Goal: Transaction & Acquisition: Purchase product/service

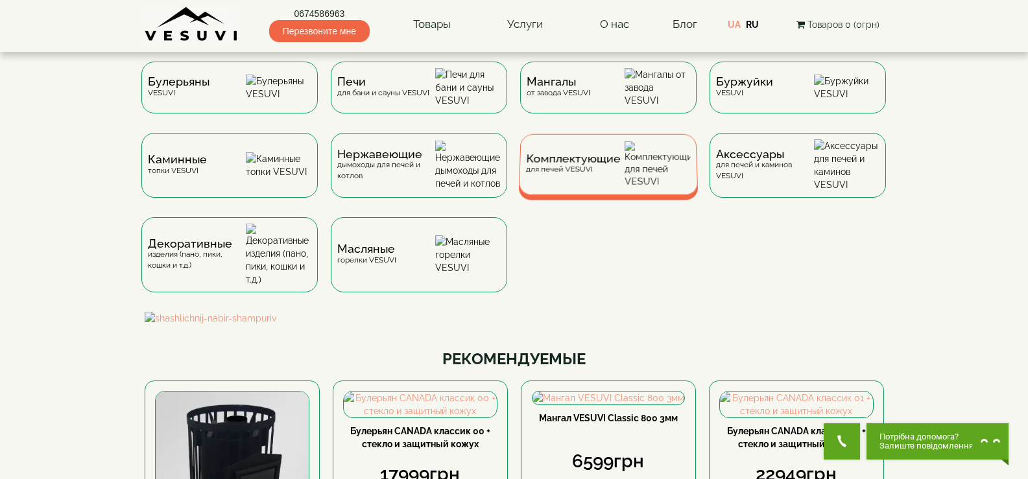
click at [573, 164] on span "Комплектующие" at bounding box center [573, 159] width 95 height 10
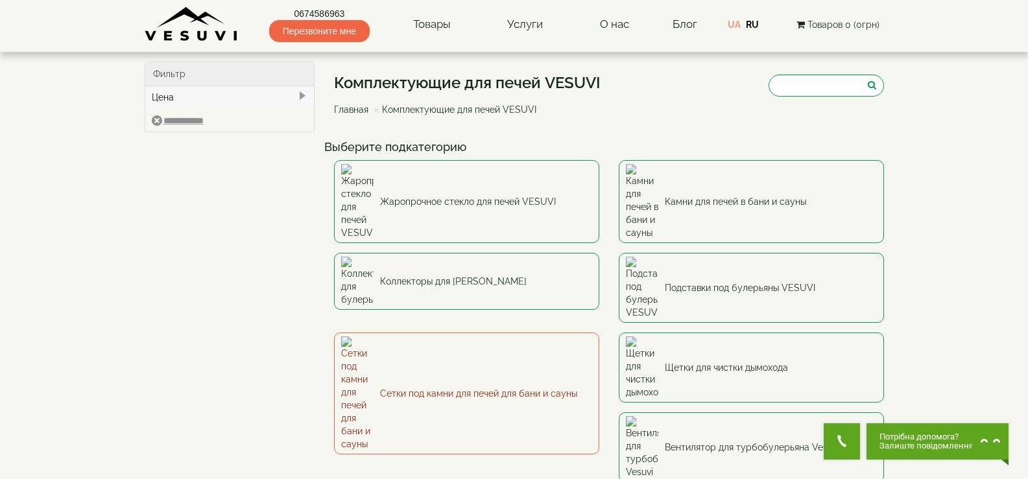
click at [417, 333] on link "Сетки под камни для печей для бани и сауны" at bounding box center [466, 394] width 265 height 122
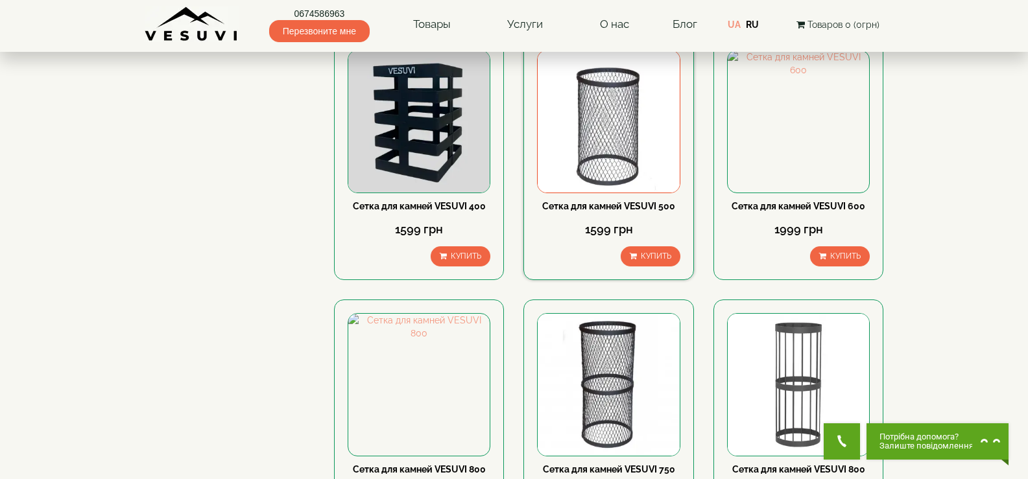
scroll to position [195, 0]
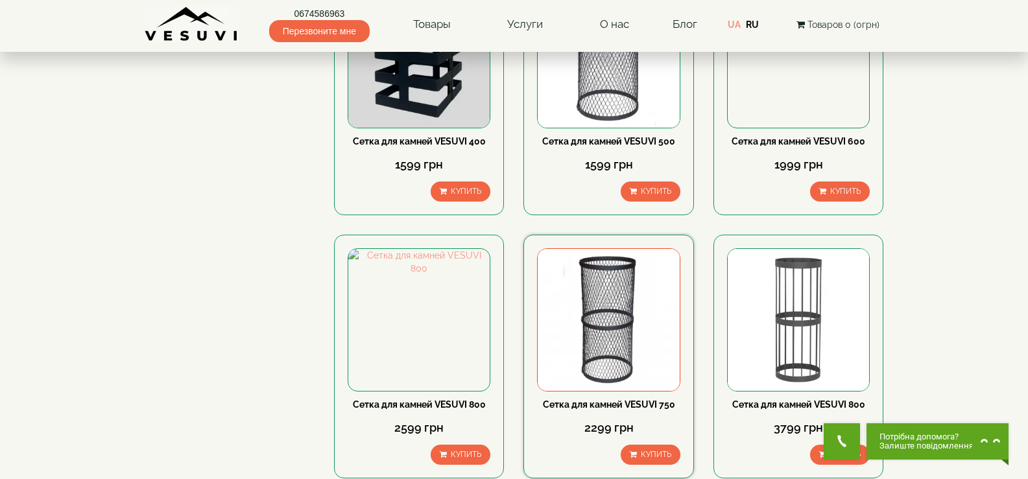
click at [617, 330] on img at bounding box center [608, 319] width 141 height 141
